Goal: Task Accomplishment & Management: Use online tool/utility

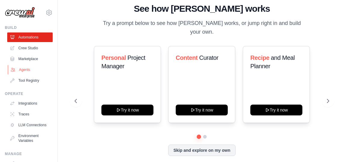
click at [28, 75] on link "Agents" at bounding box center [30, 70] width 45 height 10
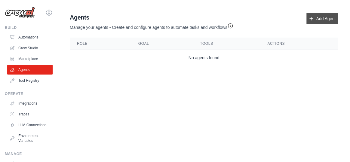
click at [310, 20] on icon at bounding box center [311, 18] width 3 height 3
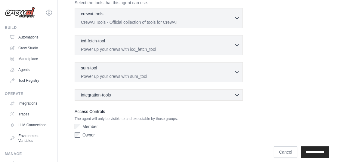
scroll to position [219, 0]
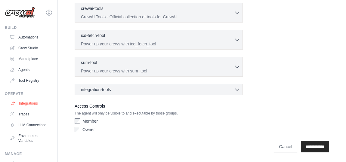
click at [30, 108] on link "Integrations" at bounding box center [30, 104] width 45 height 10
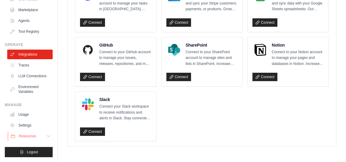
scroll to position [75, 0]
click at [50, 134] on icon at bounding box center [48, 136] width 5 height 5
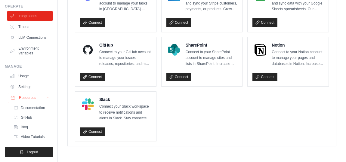
scroll to position [118, 0]
click at [49, 95] on icon at bounding box center [48, 97] width 5 height 5
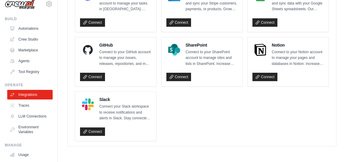
scroll to position [2, 0]
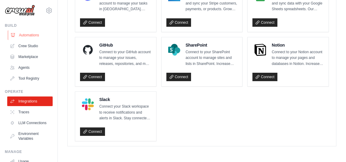
click at [35, 40] on link "Automations" at bounding box center [30, 35] width 45 height 10
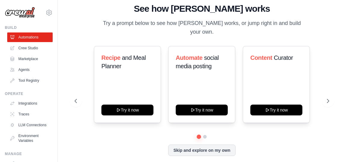
scroll to position [9, 0]
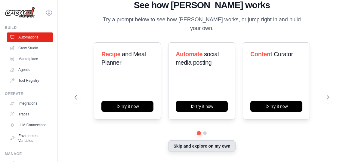
click at [206, 144] on button "Skip and explore on my own" at bounding box center [201, 145] width 67 height 11
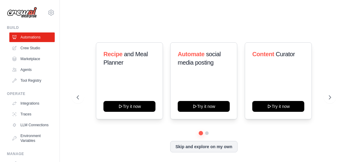
scroll to position [0, 0]
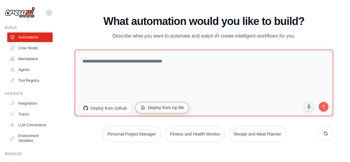
click at [189, 111] on button "Deploy from zip file" at bounding box center [162, 107] width 54 height 11
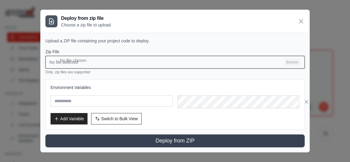
click at [304, 67] on input "No file selected Browse" at bounding box center [174, 62] width 259 height 13
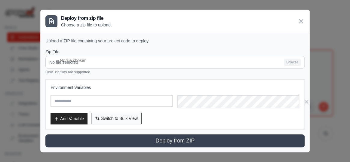
click at [123, 117] on span "Switch to Bulk View" at bounding box center [119, 119] width 37 height 6
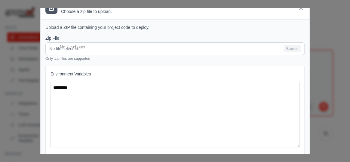
scroll to position [0, 0]
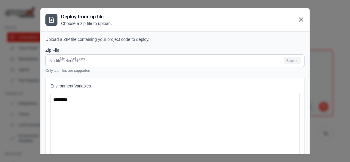
click at [303, 21] on icon at bounding box center [301, 20] width 4 height 4
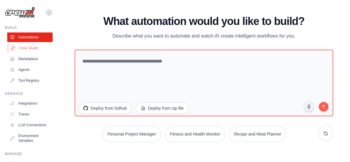
click at [39, 53] on link "Crew Studio" at bounding box center [30, 48] width 45 height 10
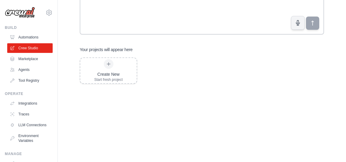
scroll to position [73, 0]
click at [27, 75] on link "Agents" at bounding box center [30, 70] width 45 height 10
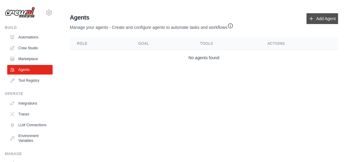
click at [310, 20] on icon at bounding box center [311, 18] width 3 height 3
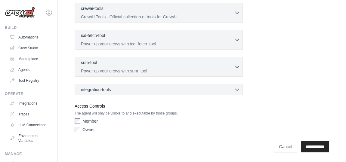
scroll to position [157, 0]
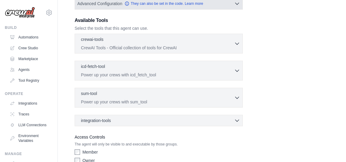
click at [238, 7] on icon "button" at bounding box center [237, 4] width 6 height 6
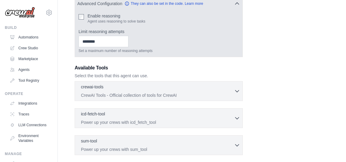
click at [237, 7] on icon "button" at bounding box center [237, 4] width 6 height 6
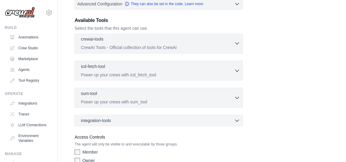
click at [239, 45] on icon "button" at bounding box center [237, 44] width 4 height 2
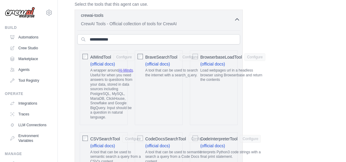
scroll to position [193, 0]
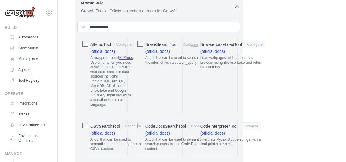
click at [240, 10] on icon "button" at bounding box center [237, 7] width 6 height 6
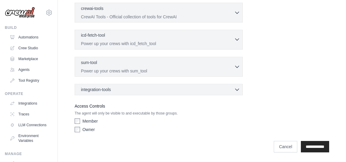
click at [239, 42] on icon "button" at bounding box center [237, 39] width 6 height 6
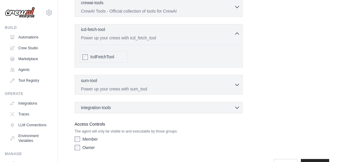
click at [239, 37] on icon "button" at bounding box center [237, 34] width 6 height 6
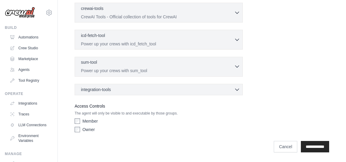
click at [237, 68] on icon "button" at bounding box center [237, 67] width 4 height 2
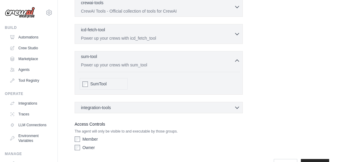
click at [237, 64] on icon "button" at bounding box center [237, 61] width 6 height 6
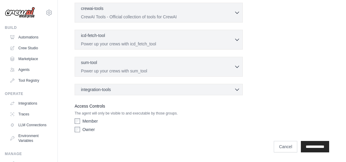
scroll to position [230, 0]
click at [239, 86] on icon "button" at bounding box center [237, 89] width 6 height 6
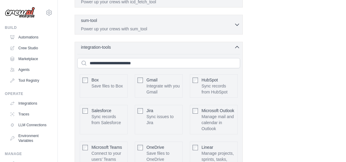
click at [239, 50] on icon "button" at bounding box center [237, 47] width 6 height 6
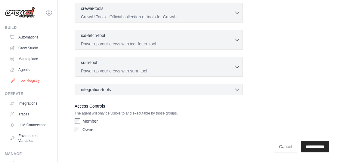
click at [33, 85] on link "Tool Registry" at bounding box center [30, 81] width 45 height 10
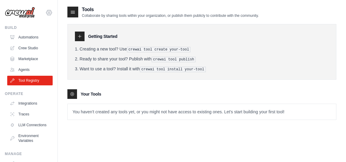
click at [51, 14] on icon at bounding box center [48, 12] width 7 height 7
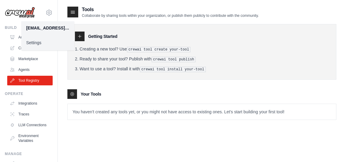
click at [40, 44] on link "Settings" at bounding box center [47, 42] width 53 height 11
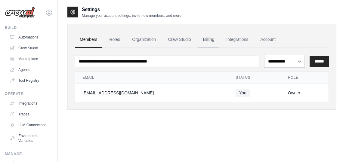
click at [219, 44] on link "Billing" at bounding box center [208, 40] width 21 height 16
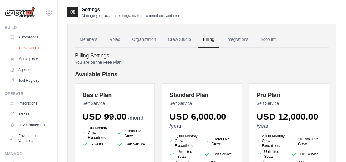
click at [33, 53] on link "Crew Studio" at bounding box center [30, 48] width 45 height 10
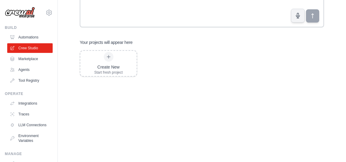
scroll to position [96, 0]
click at [111, 56] on icon at bounding box center [108, 56] width 5 height 5
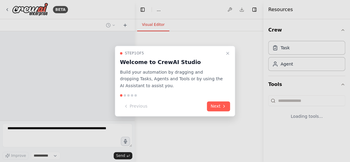
select select "****"
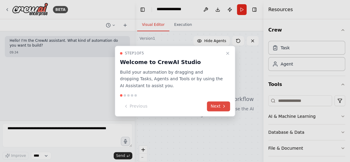
click at [217, 109] on button "Next" at bounding box center [218, 106] width 23 height 10
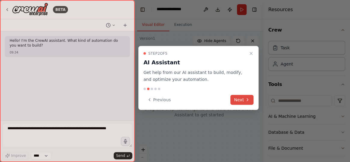
click at [241, 105] on button "Next" at bounding box center [241, 100] width 23 height 10
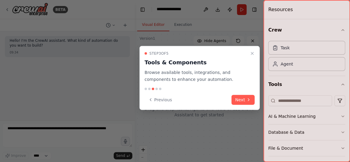
click at [241, 105] on button "Next" at bounding box center [243, 100] width 23 height 10
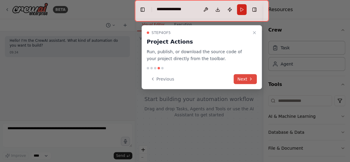
click at [248, 82] on icon at bounding box center [250, 79] width 5 height 5
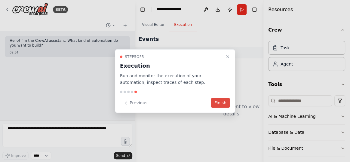
click at [223, 105] on button "Finish" at bounding box center [220, 103] width 19 height 10
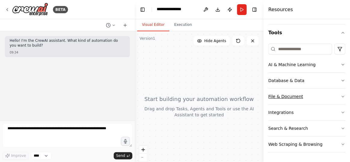
scroll to position [78, 0]
click at [208, 43] on span "Hide Agents" at bounding box center [215, 41] width 22 height 5
click at [208, 43] on span "Show Agents" at bounding box center [214, 41] width 23 height 5
click at [341, 62] on icon "button" at bounding box center [343, 64] width 5 height 5
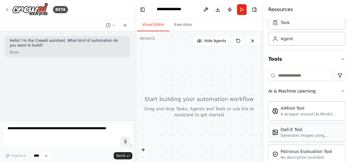
scroll to position [0, 0]
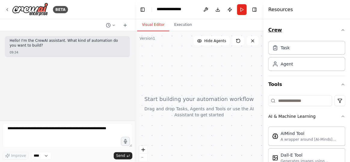
click at [341, 32] on icon "button" at bounding box center [343, 30] width 5 height 5
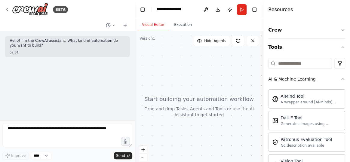
click at [261, 10] on button "Toggle Sidebar" at bounding box center [263, 81] width 5 height 162
click at [258, 12] on button "Toggle Right Sidebar" at bounding box center [254, 9] width 8 height 8
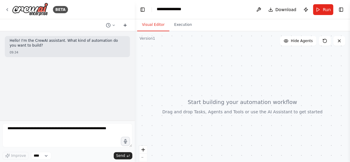
click at [125, 26] on icon at bounding box center [125, 25] width 0 height 3
click at [51, 156] on select "****" at bounding box center [41, 156] width 20 height 8
click at [144, 12] on button "Toggle Left Sidebar" at bounding box center [142, 9] width 8 height 8
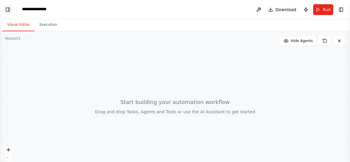
click at [10, 11] on button "Toggle Left Sidebar" at bounding box center [8, 9] width 8 height 8
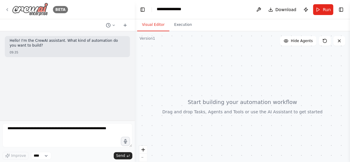
click at [9, 10] on icon at bounding box center [7, 9] width 5 height 5
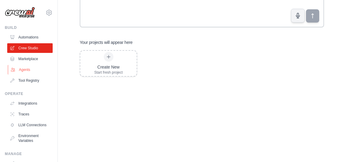
click at [31, 75] on link "Agents" at bounding box center [30, 70] width 45 height 10
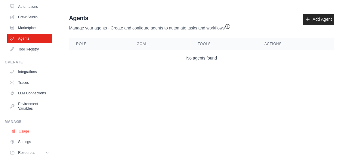
scroll to position [73, 0]
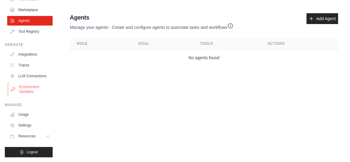
click at [32, 83] on link "Environment Variables" at bounding box center [30, 89] width 45 height 14
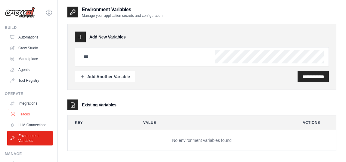
click at [31, 119] on link "Traces" at bounding box center [30, 114] width 45 height 10
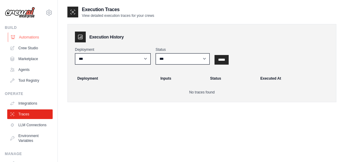
click at [35, 39] on link "Automations" at bounding box center [30, 37] width 45 height 10
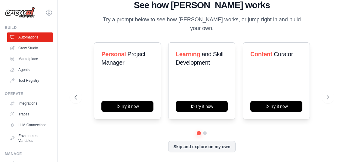
scroll to position [9, 0]
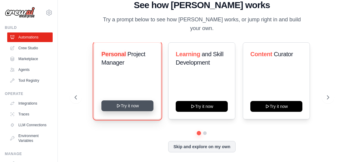
click at [142, 100] on button "Try it now" at bounding box center [127, 105] width 52 height 11
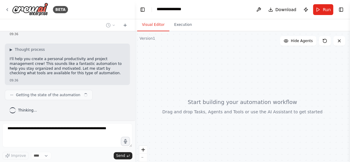
scroll to position [52, 0]
click at [8, 10] on icon at bounding box center [7, 9] width 1 height 2
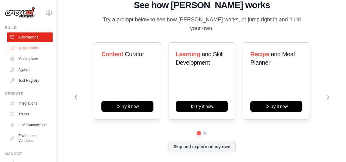
click at [35, 53] on link "Crew Studio" at bounding box center [30, 48] width 45 height 10
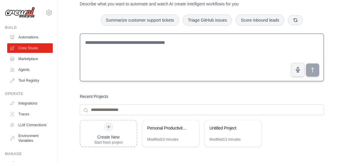
scroll to position [73, 0]
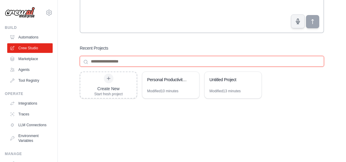
click at [121, 67] on input at bounding box center [202, 61] width 244 height 11
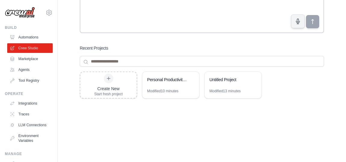
click at [129, 51] on div "Recent Projects" at bounding box center [202, 48] width 244 height 6
click at [110, 80] on icon at bounding box center [108, 78] width 3 height 3
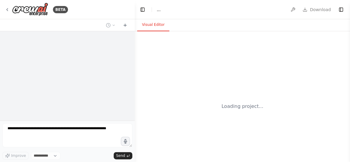
select select "****"
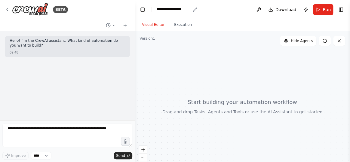
click at [198, 10] on icon "breadcrumb" at bounding box center [195, 9] width 5 height 5
click at [197, 10] on icon "breadcrumb" at bounding box center [195, 10] width 4 height 4
click at [151, 27] on button "Visual Editor" at bounding box center [153, 25] width 32 height 13
click at [254, 11] on button at bounding box center [259, 9] width 10 height 11
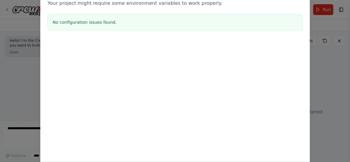
click at [334, 39] on div "Environment configuration Your project might require some environment variables…" at bounding box center [175, 81] width 350 height 162
click at [331, 46] on div "Environment configuration Your project might require some environment variables…" at bounding box center [175, 81] width 350 height 162
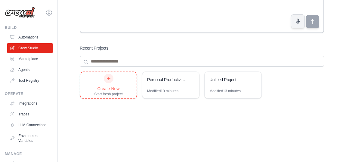
click at [118, 97] on div "Create New Start fresh project" at bounding box center [108, 85] width 29 height 23
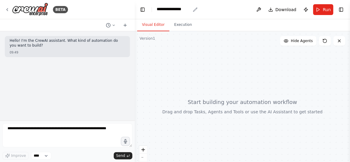
click at [198, 10] on icon "breadcrumb" at bounding box center [195, 9] width 5 height 5
click at [197, 10] on icon "breadcrumb" at bounding box center [195, 9] width 5 height 5
click at [197, 11] on icon "breadcrumb" at bounding box center [195, 9] width 5 height 5
click at [178, 11] on div "**********" at bounding box center [174, 9] width 34 height 7
click at [190, 9] on div "**********" at bounding box center [179, 9] width 45 height 7
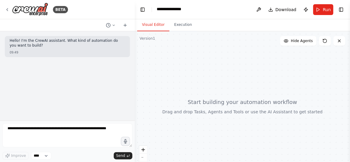
click at [196, 10] on div "**********" at bounding box center [179, 9] width 45 height 7
drag, startPoint x: 233, startPoint y: 110, endPoint x: 235, endPoint y: 138, distance: 28.0
click at [235, 138] on div at bounding box center [242, 106] width 215 height 150
drag, startPoint x: 236, startPoint y: 108, endPoint x: 238, endPoint y: 97, distance: 11.2
click at [238, 97] on div at bounding box center [242, 106] width 215 height 150
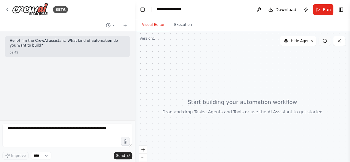
click at [322, 43] on icon at bounding box center [324, 41] width 5 height 5
click at [338, 42] on icon at bounding box center [339, 41] width 2 height 2
click at [8, 10] on icon at bounding box center [7, 9] width 5 height 5
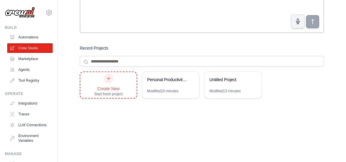
click at [119, 92] on div "Create New" at bounding box center [108, 89] width 29 height 6
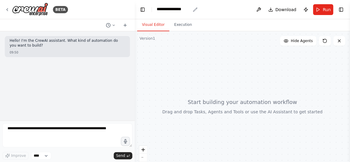
click at [186, 11] on div "**********" at bounding box center [174, 9] width 34 height 7
click at [186, 11] on div "**********" at bounding box center [179, 9] width 45 height 7
click at [196, 11] on div "**********" at bounding box center [179, 9] width 45 height 7
click at [315, 9] on button "Run" at bounding box center [323, 9] width 20 height 11
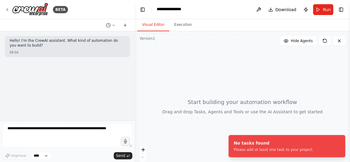
click at [224, 76] on div at bounding box center [242, 106] width 215 height 150
click at [260, 82] on div at bounding box center [242, 106] width 215 height 150
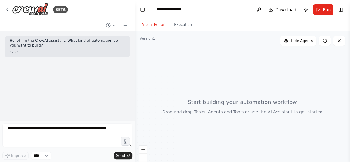
click at [252, 107] on div at bounding box center [242, 106] width 215 height 150
click at [230, 108] on div at bounding box center [242, 106] width 215 height 150
click at [143, 10] on button "Toggle Left Sidebar" at bounding box center [142, 9] width 8 height 8
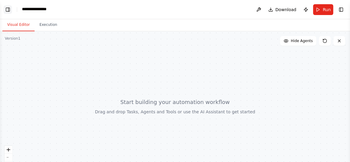
click at [8, 12] on button "Toggle Left Sidebar" at bounding box center [8, 9] width 8 height 8
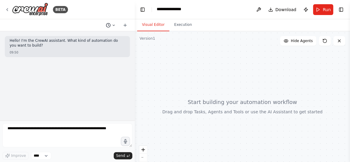
click at [112, 27] on icon at bounding box center [114, 25] width 4 height 4
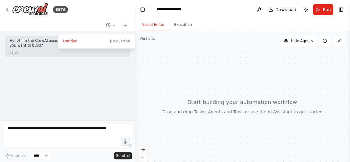
click at [50, 88] on div at bounding box center [67, 81] width 135 height 162
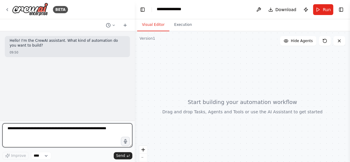
click at [28, 126] on textarea at bounding box center [67, 135] width 130 height 24
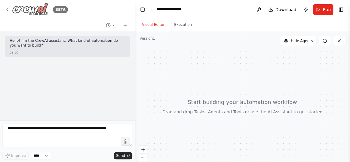
click at [7, 10] on icon at bounding box center [7, 9] width 5 height 5
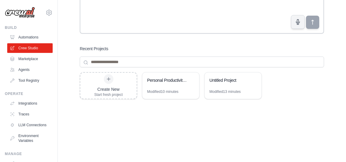
scroll to position [73, 0]
click at [170, 83] on div "Personal Productivity & Project Management Assistant" at bounding box center [167, 80] width 41 height 6
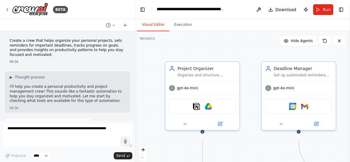
scroll to position [1032, 0]
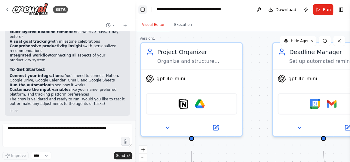
click at [144, 13] on button "Toggle Left Sidebar" at bounding box center [142, 9] width 8 height 8
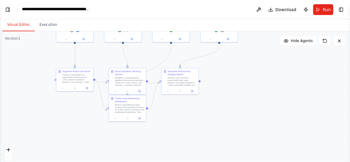
drag, startPoint x: 157, startPoint y: 119, endPoint x: 204, endPoint y: 59, distance: 76.1
click at [204, 59] on div ".deletable-edge-delete-btn { width: 20px; height: 20px; border: 0px solid #ffff…" at bounding box center [175, 106] width 350 height 150
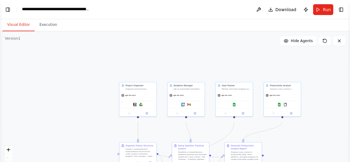
drag, startPoint x: 204, startPoint y: 59, endPoint x: 267, endPoint y: 136, distance: 99.6
click at [267, 136] on div ".deletable-edge-delete-btn { width: 20px; height: 20px; border: 0px solid #ffff…" at bounding box center [175, 106] width 350 height 150
click at [9, 10] on button "Toggle Left Sidebar" at bounding box center [8, 9] width 8 height 8
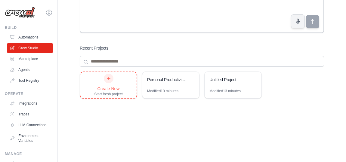
click at [121, 97] on div "Start fresh project" at bounding box center [108, 94] width 29 height 5
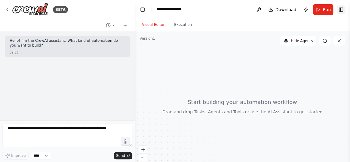
click at [340, 9] on button "Toggle Right Sidebar" at bounding box center [341, 9] width 8 height 8
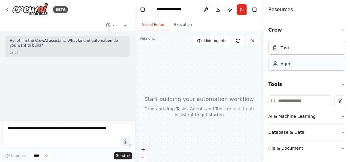
click at [284, 67] on div "Agent" at bounding box center [287, 64] width 12 height 6
click at [294, 71] on div "Agent" at bounding box center [306, 64] width 77 height 14
click at [275, 71] on div "Agent" at bounding box center [306, 64] width 77 height 14
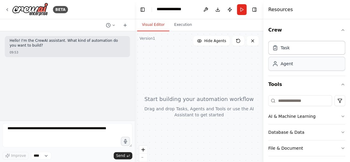
click at [282, 67] on div "Agent" at bounding box center [287, 64] width 12 height 6
click at [244, 72] on div at bounding box center [199, 106] width 129 height 150
click at [193, 11] on div "**********" at bounding box center [177, 9] width 41 height 7
click at [190, 11] on div "**********" at bounding box center [174, 9] width 34 height 7
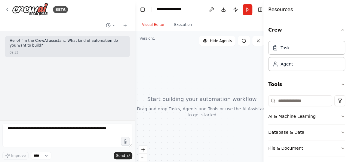
click at [178, 65] on div at bounding box center [202, 106] width 134 height 150
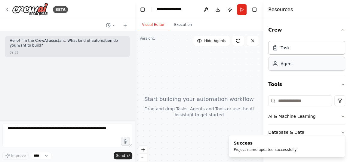
click at [285, 67] on div "Agent" at bounding box center [287, 64] width 12 height 6
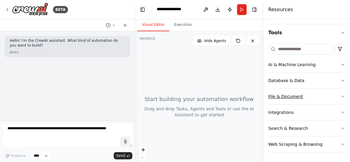
scroll to position [78, 0]
click at [341, 110] on icon "button" at bounding box center [343, 112] width 5 height 5
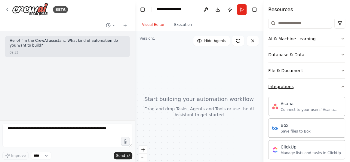
click at [341, 89] on icon "button" at bounding box center [343, 86] width 5 height 5
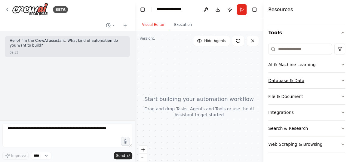
click at [341, 78] on icon "button" at bounding box center [343, 80] width 5 height 5
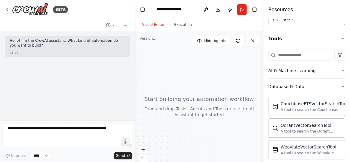
scroll to position [41, 0]
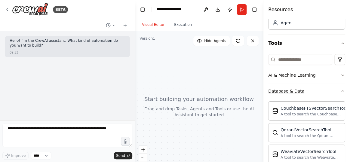
click at [341, 94] on icon "button" at bounding box center [343, 91] width 5 height 5
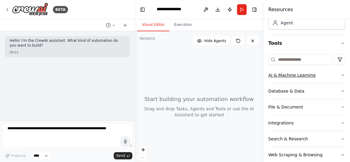
click at [341, 78] on icon "button" at bounding box center [343, 75] width 5 height 5
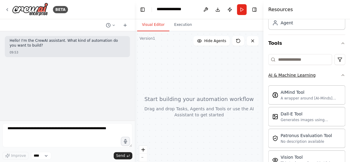
click at [341, 78] on icon "button" at bounding box center [343, 75] width 5 height 5
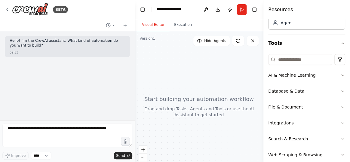
click at [341, 78] on icon "button" at bounding box center [343, 75] width 5 height 5
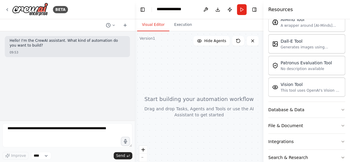
scroll to position [0, 0]
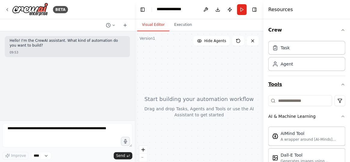
click at [341, 87] on icon "button" at bounding box center [343, 84] width 5 height 5
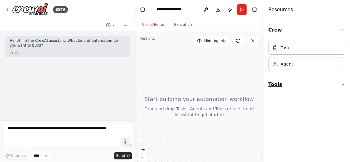
click at [338, 93] on button "Tools" at bounding box center [306, 84] width 77 height 17
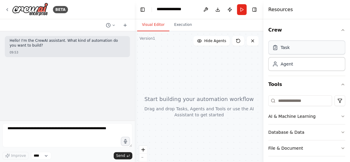
click at [296, 54] on div "Task" at bounding box center [306, 48] width 77 height 14
click at [292, 67] on div "Agent" at bounding box center [287, 64] width 12 height 6
click at [285, 67] on div "Agent" at bounding box center [287, 64] width 12 height 6
click at [223, 87] on div at bounding box center [199, 106] width 129 height 150
click at [261, 11] on button "Toggle Sidebar" at bounding box center [263, 81] width 5 height 162
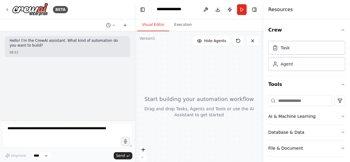
click at [261, 11] on button "Toggle Sidebar" at bounding box center [263, 81] width 5 height 162
click at [262, 11] on button "Toggle Sidebar" at bounding box center [263, 81] width 5 height 162
click at [258, 10] on button "Toggle Right Sidebar" at bounding box center [254, 9] width 8 height 8
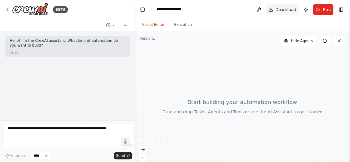
click at [266, 9] on button "Download" at bounding box center [282, 9] width 33 height 11
click at [205, 72] on div at bounding box center [242, 106] width 215 height 150
click at [230, 109] on div at bounding box center [242, 106] width 215 height 150
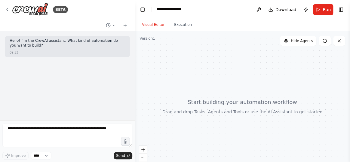
click at [165, 69] on div at bounding box center [242, 106] width 215 height 150
click at [151, 41] on div "Version 1" at bounding box center [148, 38] width 16 height 5
click at [125, 26] on icon at bounding box center [125, 25] width 5 height 5
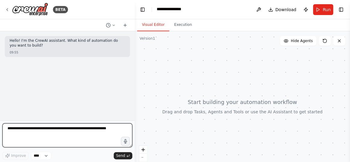
click at [58, 136] on textarea at bounding box center [67, 135] width 130 height 24
drag, startPoint x: 24, startPoint y: 135, endPoint x: 8, endPoint y: 125, distance: 19.3
click at [8, 125] on textarea at bounding box center [67, 135] width 130 height 24
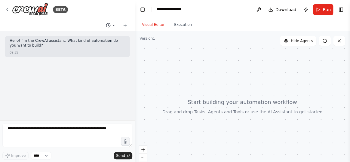
click at [112, 27] on icon at bounding box center [114, 25] width 4 height 4
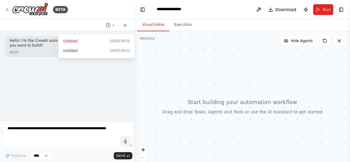
click at [179, 41] on div at bounding box center [242, 106] width 215 height 150
click at [144, 10] on button "Toggle Left Sidebar" at bounding box center [142, 9] width 8 height 8
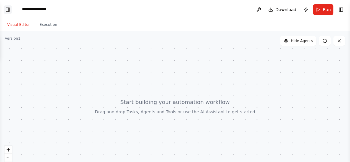
click at [11, 11] on button "Toggle Left Sidebar" at bounding box center [8, 9] width 8 height 8
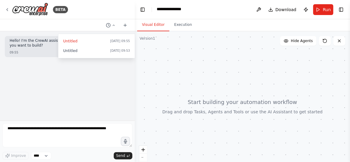
click at [101, 74] on div at bounding box center [67, 81] width 135 height 162
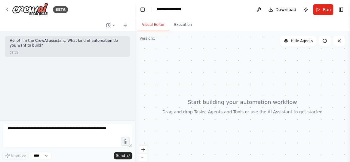
click at [171, 49] on div at bounding box center [242, 106] width 215 height 150
click at [144, 10] on button "Toggle Left Sidebar" at bounding box center [142, 9] width 8 height 8
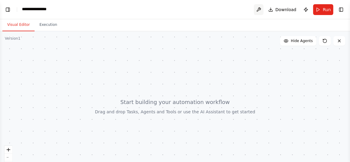
click at [254, 10] on button at bounding box center [259, 9] width 10 height 11
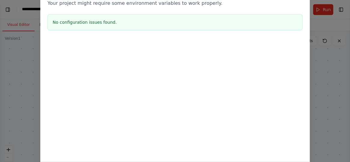
click at [343, 62] on div "Environment configuration Your project might require some environment variables…" at bounding box center [175, 81] width 350 height 162
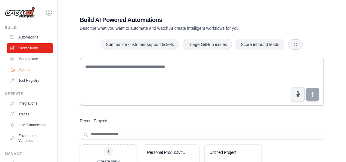
click at [27, 75] on link "Agents" at bounding box center [30, 70] width 45 height 10
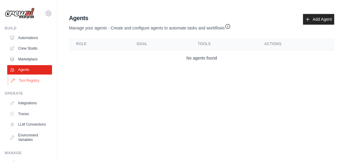
scroll to position [73, 0]
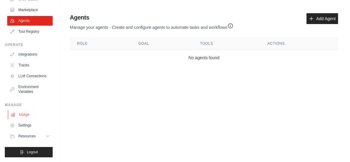
click at [28, 110] on link "Usage" at bounding box center [30, 115] width 45 height 10
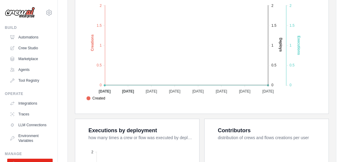
scroll to position [146, 0]
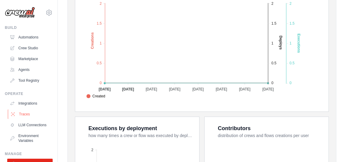
click at [30, 119] on link "Traces" at bounding box center [30, 114] width 45 height 10
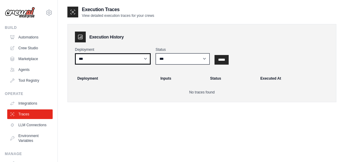
click at [151, 64] on select "***" at bounding box center [113, 58] width 76 height 11
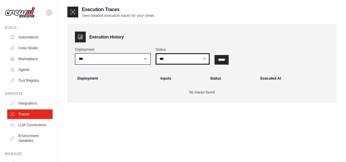
click at [186, 63] on select "*** ********* ******* *****" at bounding box center [183, 58] width 54 height 11
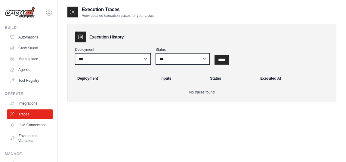
click at [148, 85] on th "Deployment" at bounding box center [113, 78] width 87 height 13
click at [31, 53] on link "Crew Studio" at bounding box center [30, 48] width 45 height 10
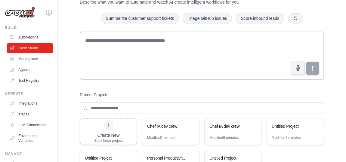
scroll to position [109, 0]
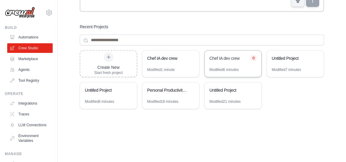
click at [255, 60] on icon at bounding box center [254, 58] width 4 height 4
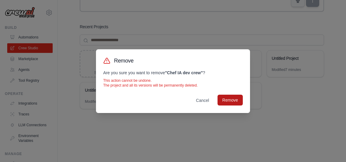
click at [238, 103] on button "Remove" at bounding box center [229, 100] width 25 height 11
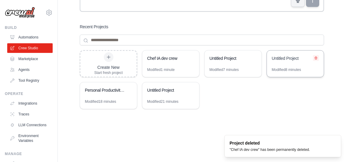
click at [317, 60] on icon at bounding box center [316, 58] width 2 height 3
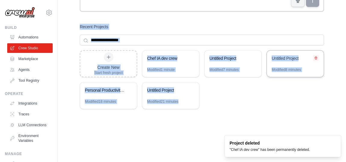
click at [317, 60] on icon at bounding box center [316, 58] width 4 height 4
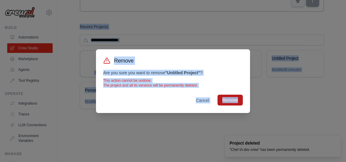
click at [242, 103] on button "Remove" at bounding box center [229, 100] width 25 height 11
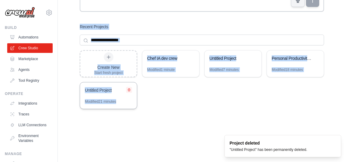
click at [131, 92] on icon at bounding box center [129, 90] width 4 height 4
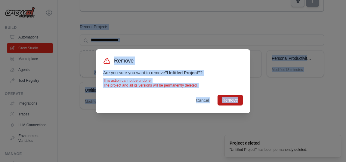
click at [236, 103] on button "Remove" at bounding box center [229, 100] width 25 height 11
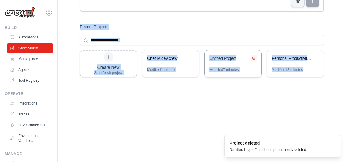
click at [254, 60] on icon at bounding box center [253, 58] width 2 height 3
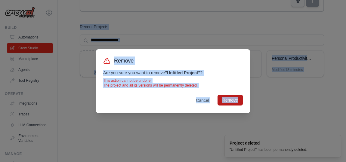
click at [242, 102] on button "Remove" at bounding box center [229, 100] width 25 height 11
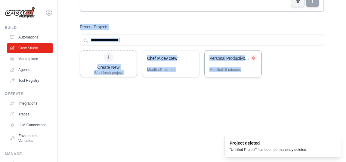
click at [255, 60] on icon at bounding box center [254, 58] width 4 height 4
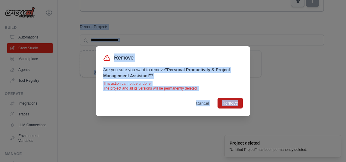
click at [242, 106] on button "Remove" at bounding box center [229, 103] width 25 height 11
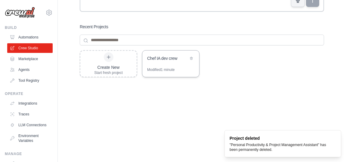
click at [167, 67] on div "Chef IA dev crew" at bounding box center [170, 59] width 57 height 17
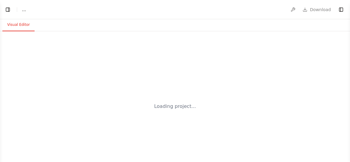
select select "****"
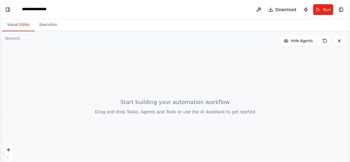
click at [228, 74] on div at bounding box center [175, 106] width 350 height 150
click at [301, 9] on button "Publish" at bounding box center [306, 9] width 10 height 11
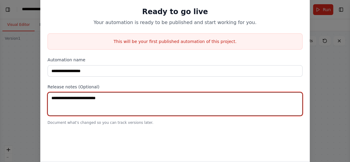
click at [89, 111] on textarea at bounding box center [175, 103] width 255 height 23
click at [96, 115] on textarea at bounding box center [175, 103] width 255 height 23
click at [141, 116] on textarea at bounding box center [175, 103] width 255 height 23
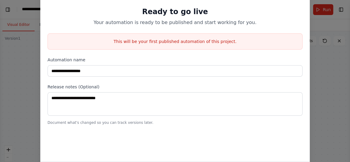
click at [341, 83] on div "**********" at bounding box center [175, 81] width 350 height 162
click at [18, 33] on div "**********" at bounding box center [175, 81] width 350 height 162
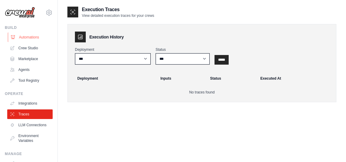
click at [33, 42] on link "Automations" at bounding box center [30, 37] width 45 height 10
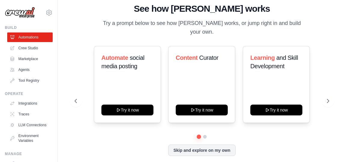
scroll to position [9, 0]
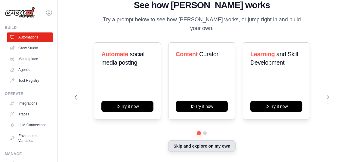
click at [220, 146] on button "Skip and explore on my own" at bounding box center [201, 145] width 67 height 11
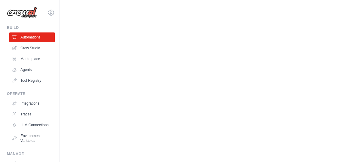
scroll to position [0, 0]
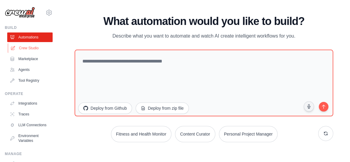
click at [31, 53] on link "Crew Studio" at bounding box center [30, 48] width 45 height 10
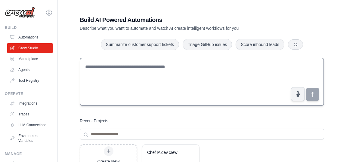
scroll to position [114, 0]
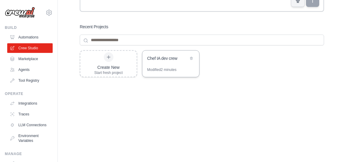
click at [163, 58] on div "Chef IA dev crew" at bounding box center [167, 58] width 41 height 6
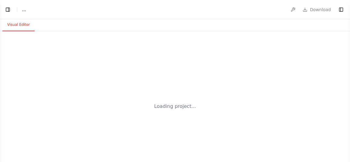
select select "****"
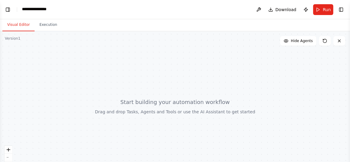
click at [20, 27] on button "Visual Editor" at bounding box center [18, 25] width 32 height 13
click at [19, 41] on div "Version 1" at bounding box center [13, 38] width 16 height 5
click at [13, 41] on div "Version 1" at bounding box center [13, 38] width 16 height 5
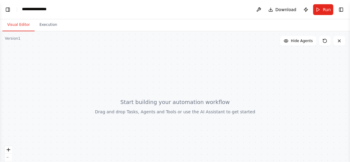
click at [167, 106] on div at bounding box center [175, 106] width 350 height 150
drag, startPoint x: 165, startPoint y: 119, endPoint x: 169, endPoint y: 88, distance: 31.3
click at [169, 88] on div at bounding box center [175, 106] width 350 height 150
click at [223, 112] on div at bounding box center [175, 106] width 350 height 150
click at [55, 28] on button "Execution" at bounding box center [48, 25] width 27 height 13
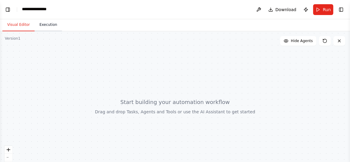
click at [55, 28] on button "Execution" at bounding box center [48, 25] width 27 height 13
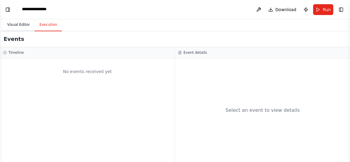
click at [11, 27] on button "Visual Editor" at bounding box center [18, 25] width 32 height 13
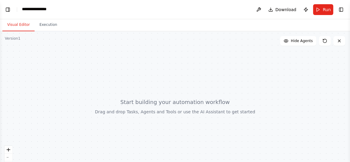
click at [152, 114] on div at bounding box center [175, 106] width 350 height 150
click at [292, 43] on span "Hide Agents" at bounding box center [302, 41] width 22 height 5
click at [292, 43] on span "Show Agents" at bounding box center [300, 41] width 23 height 5
click at [292, 43] on span "Hide Agents" at bounding box center [302, 41] width 22 height 5
click at [322, 43] on icon at bounding box center [324, 41] width 5 height 5
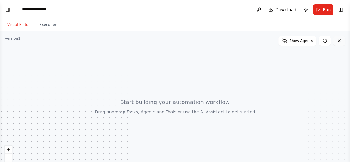
click at [339, 42] on icon at bounding box center [339, 41] width 2 height 2
click at [338, 43] on icon at bounding box center [339, 41] width 5 height 5
